Goal: Task Accomplishment & Management: Complete application form

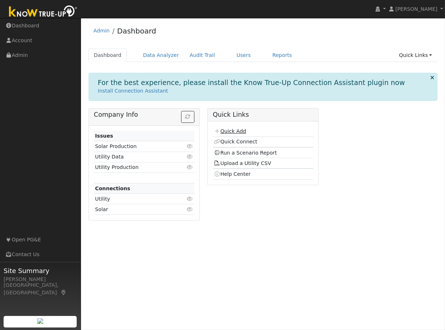
click at [227, 132] on link "Quick Add" at bounding box center [230, 131] width 32 height 6
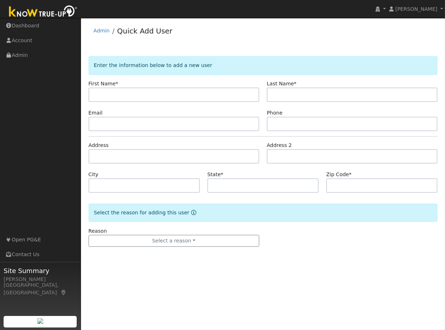
click at [194, 95] on input "text" at bounding box center [174, 95] width 171 height 14
type input "Juan"
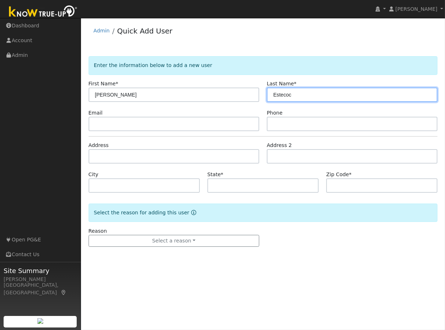
type input "Estecoc"
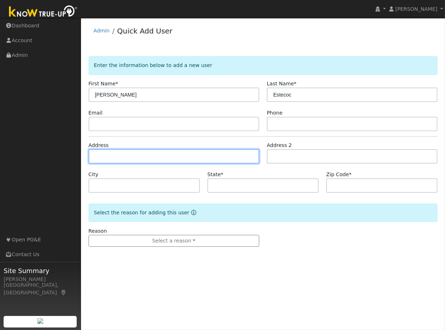
click at [128, 156] on input "text" at bounding box center [174, 156] width 171 height 14
type input "[STREET_ADDRESS]"
type input "Rocklin"
type input "CA"
type input "95765"
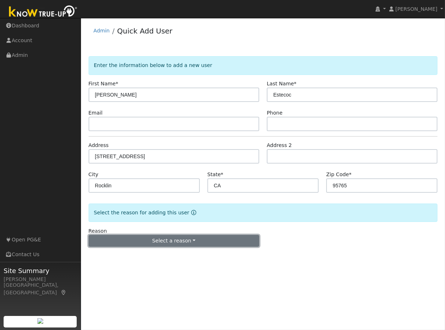
click at [167, 244] on button "Select a reason" at bounding box center [174, 241] width 171 height 12
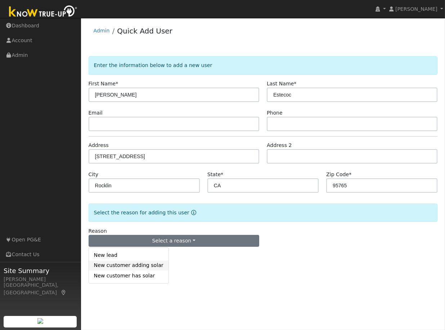
click at [146, 266] on link "New customer adding solar" at bounding box center [129, 266] width 80 height 10
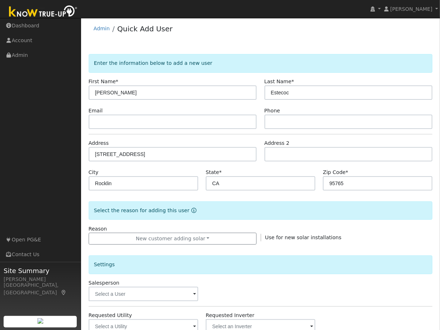
scroll to position [135, 0]
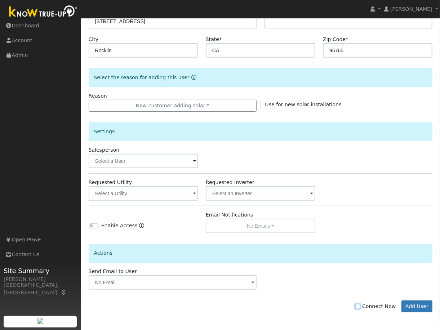
click at [360, 306] on input "Connect Now" at bounding box center [357, 306] width 5 height 5
checkbox input "true"
click at [415, 307] on button "Add User" at bounding box center [416, 307] width 31 height 12
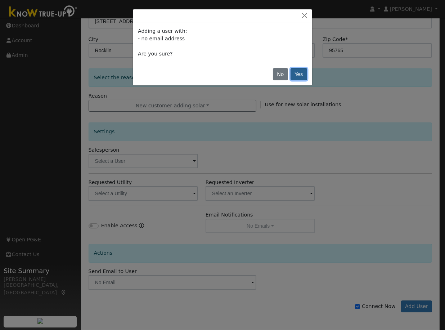
click at [299, 71] on button "Yes" at bounding box center [299, 74] width 17 height 12
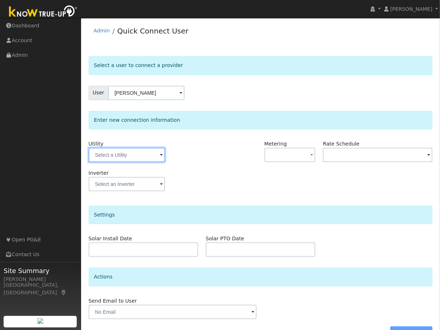
click at [131, 155] on input "text" at bounding box center [127, 155] width 76 height 14
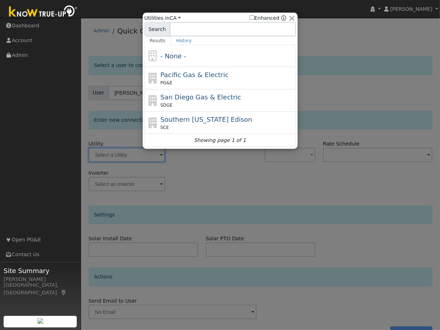
click at [181, 76] on span "Pacific Gas & Electric" at bounding box center [194, 75] width 68 height 8
type input "PG&E"
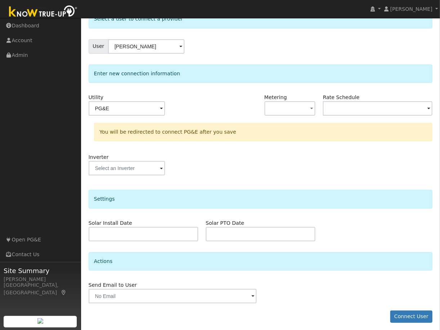
scroll to position [49, 0]
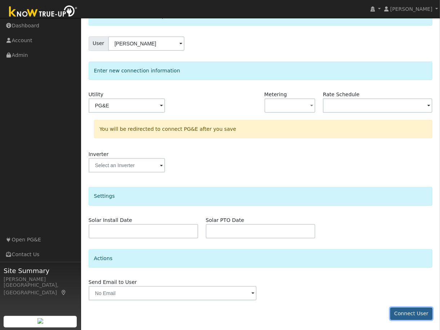
click at [409, 312] on button "Connect User" at bounding box center [411, 314] width 43 height 12
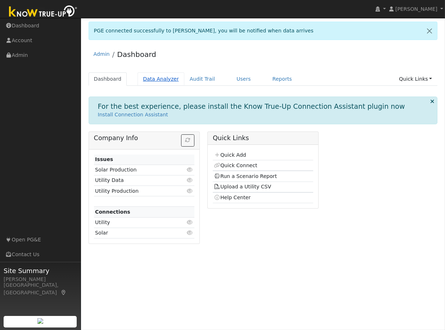
click at [157, 76] on link "Data Analyzer" at bounding box center [161, 78] width 47 height 13
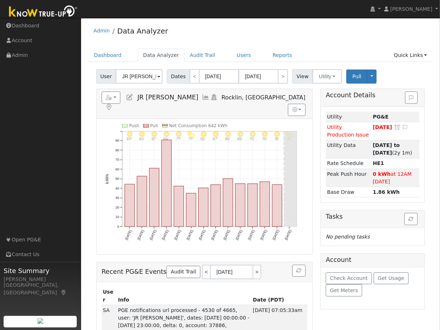
click at [150, 77] on input "JR [PERSON_NAME]" at bounding box center [139, 76] width 47 height 14
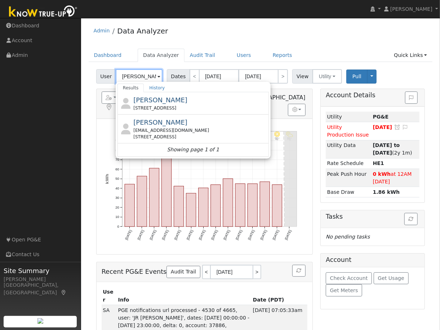
drag, startPoint x: 150, startPoint y: 77, endPoint x: 145, endPoint y: 77, distance: 4.3
click at [145, 77] on input "[PERSON_NAME]" at bounding box center [139, 76] width 47 height 14
click at [143, 104] on span "[PERSON_NAME]" at bounding box center [160, 100] width 54 height 8
type input "[PERSON_NAME]"
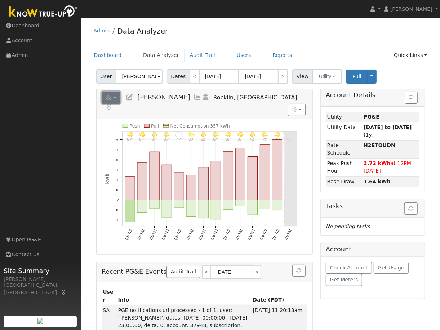
click at [115, 97] on button "button" at bounding box center [111, 98] width 19 height 12
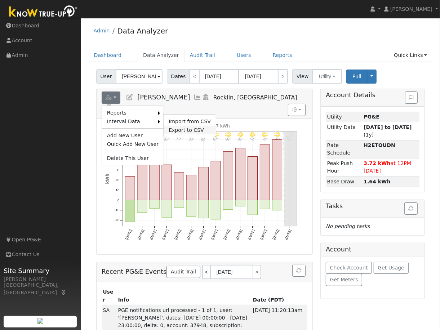
click at [178, 129] on link "Export to CSV" at bounding box center [190, 130] width 52 height 9
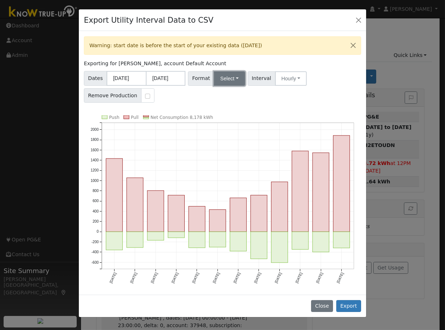
click at [228, 82] on button "Select" at bounding box center [229, 78] width 31 height 14
click at [227, 161] on link "OpenSolar" at bounding box center [238, 160] width 52 height 10
click at [351, 303] on button "Export" at bounding box center [349, 306] width 25 height 12
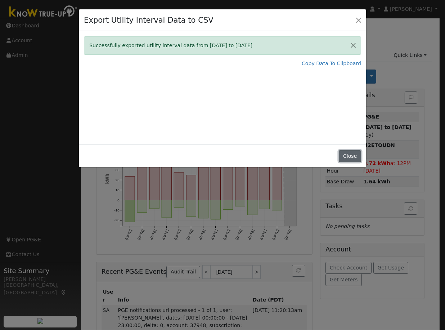
click at [348, 156] on button "Close" at bounding box center [350, 156] width 22 height 12
